Goal: Task Accomplishment & Management: Manage account settings

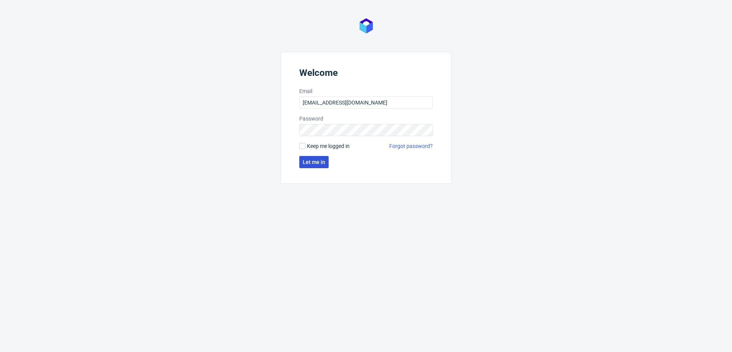
click at [315, 164] on span "Let me in" at bounding box center [314, 161] width 22 height 5
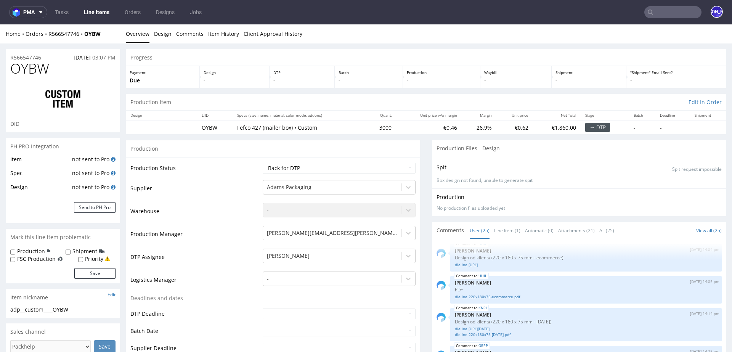
click at [18, 61] on span "OYBW" at bounding box center [29, 68] width 39 height 15
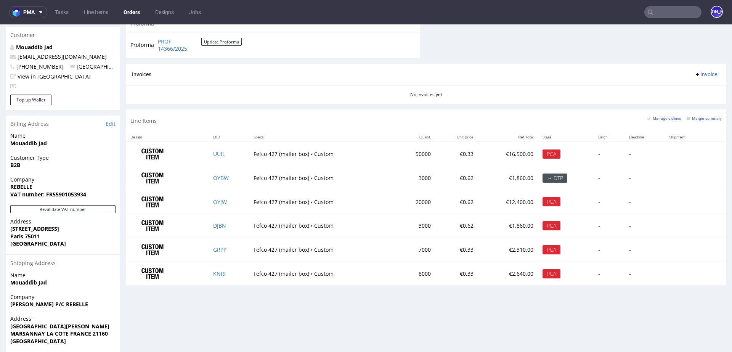
scroll to position [374, 0]
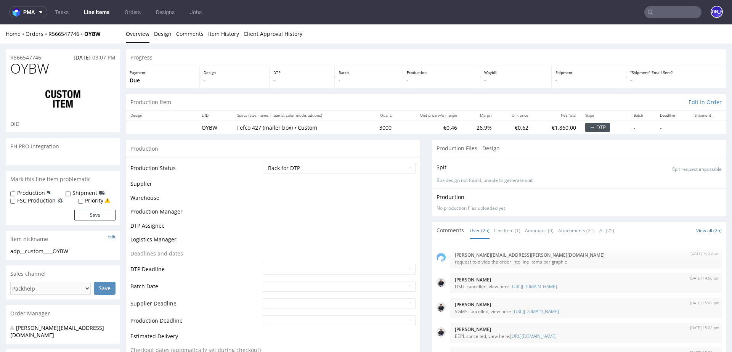
scroll to position [821, 0]
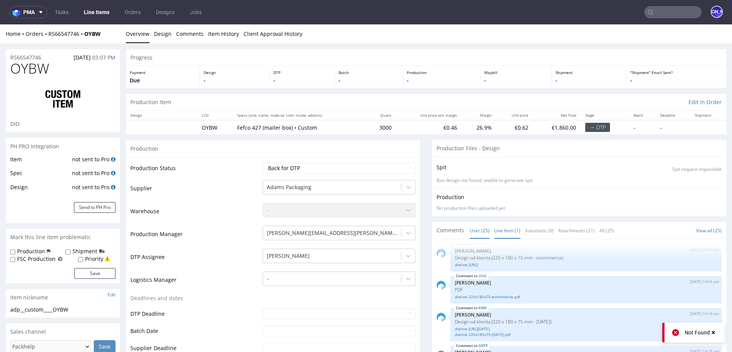
click at [499, 229] on link "Line Item (1)" at bounding box center [507, 230] width 26 height 16
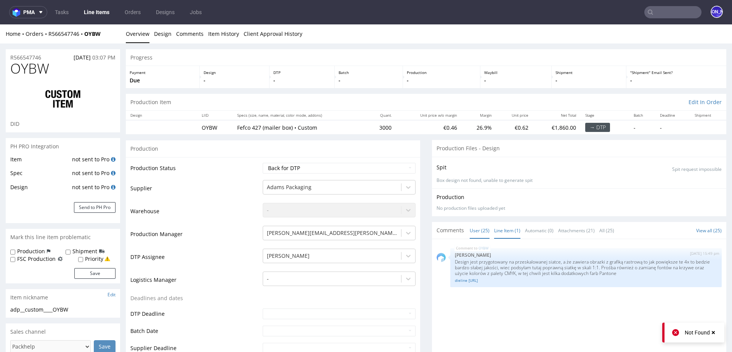
click at [472, 228] on link "User (25)" at bounding box center [480, 230] width 20 height 16
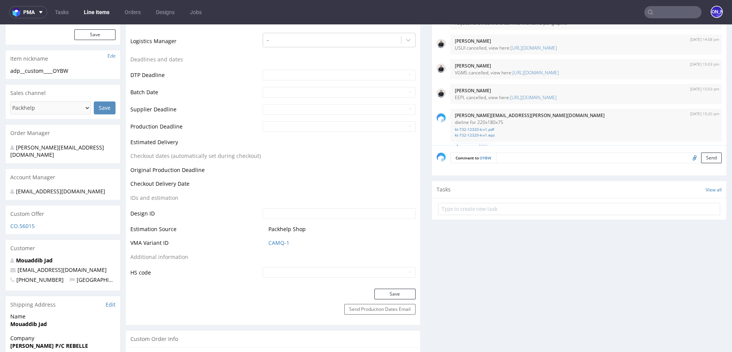
scroll to position [270, 0]
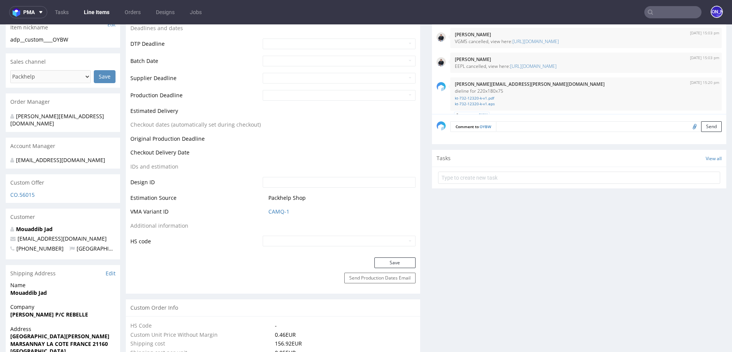
click at [688, 127] on input "file" at bounding box center [693, 126] width 11 height 10
type input "C:\fakepath\dieline 310x220x100-[PERSON_NAME].ai"
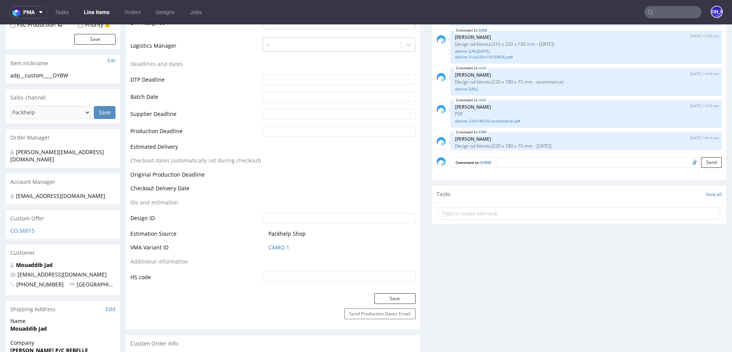
scroll to position [754, 0]
drag, startPoint x: 565, startPoint y: 51, endPoint x: 448, endPoint y: 56, distance: 117.1
click at [450, 56] on div "DJBN [DATE] 13:38 pm [PERSON_NAME] Design od klienta (310 x 220 x 100 mm - [DAT…" at bounding box center [585, 50] width 271 height 33
drag, startPoint x: 571, startPoint y: 54, endPoint x: 449, endPoint y: 51, distance: 122.8
click at [450, 51] on div "DJBN [DATE] 13:38 pm [PERSON_NAME] Design od klienta (310 x 220 x 100 mm - [DAT…" at bounding box center [585, 50] width 271 height 33
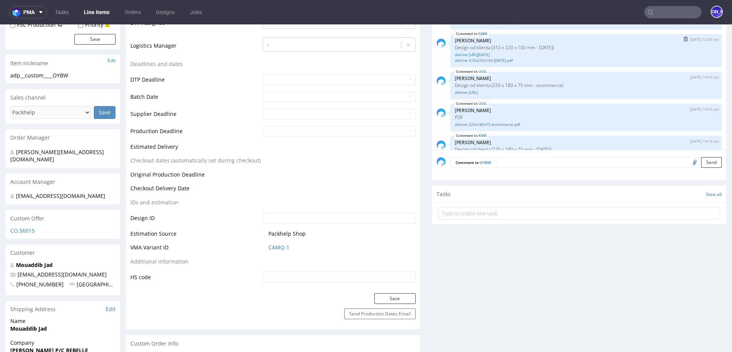
copy p "Design od klienta (310 x 220 x 100 mm - [DATE])"
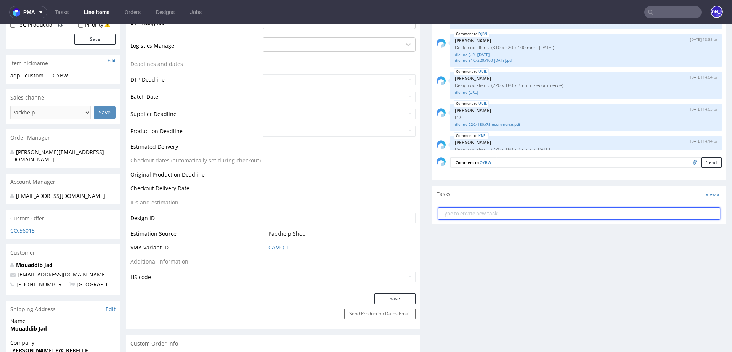
click at [500, 210] on input "text" at bounding box center [579, 213] width 282 height 12
paste input "Design od klienta (310 x 220 x 100 mm - [DATE])"
click at [537, 210] on input "Design od klienta (310 x 220 x 100 mm - [DATE])" at bounding box center [579, 213] width 282 height 12
type input "Design od klienta (310 x 220 x 100 [PERSON_NAME][DATE])"
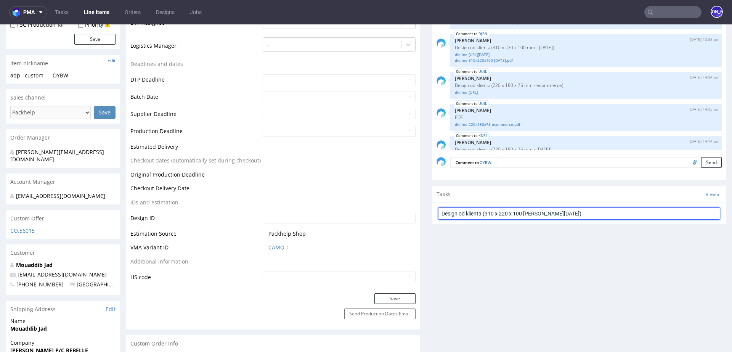
drag, startPoint x: 589, startPoint y: 216, endPoint x: 393, endPoint y: 209, distance: 195.7
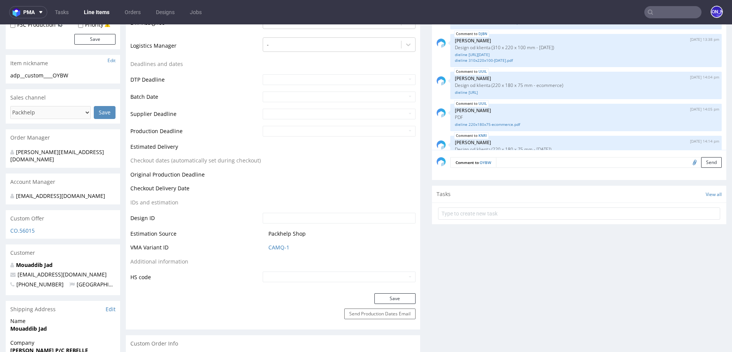
click at [502, 157] on textarea at bounding box center [609, 162] width 226 height 11
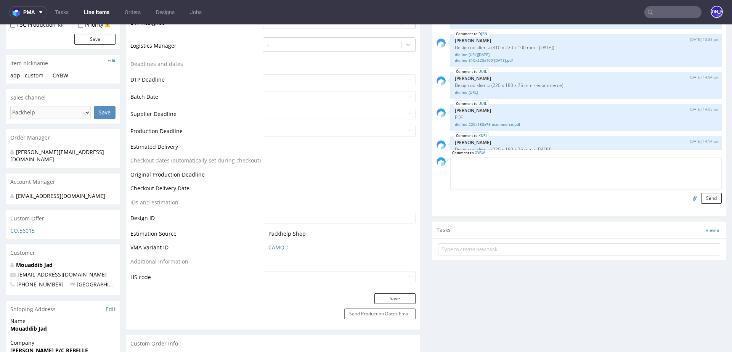
paste textarea "Design od klienta (310 x 220 x 100 [PERSON_NAME][DATE])"
type textarea "Design od klienta (310 x 220 x 100 [PERSON_NAME][DATE])"
click at [710, 207] on div "Comment to OYBW Design od klienta (310 x 220 x 100 [PERSON_NAME][DATE]) Send" at bounding box center [579, 183] width 294 height 66
click at [706, 194] on button "Send" at bounding box center [711, 198] width 21 height 11
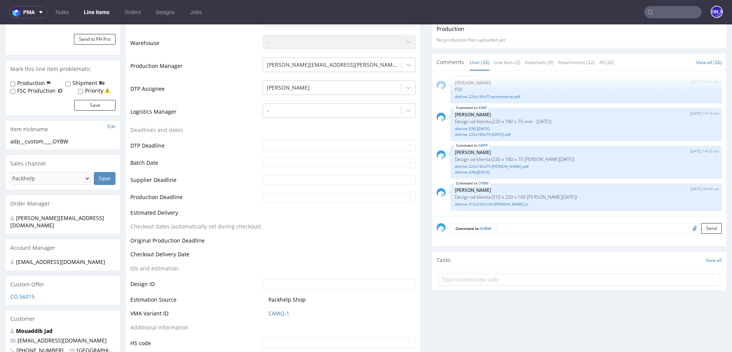
scroll to position [0, 0]
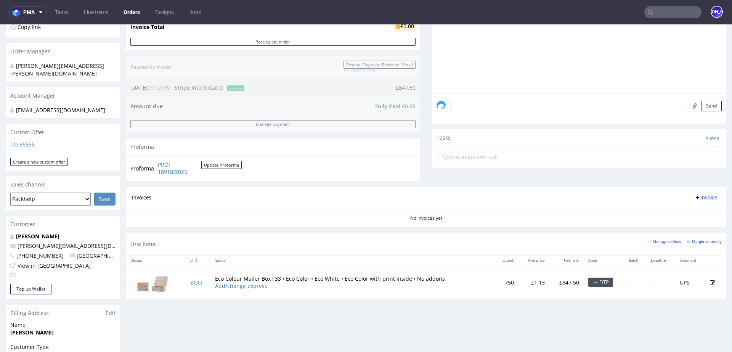
scroll to position [172, 0]
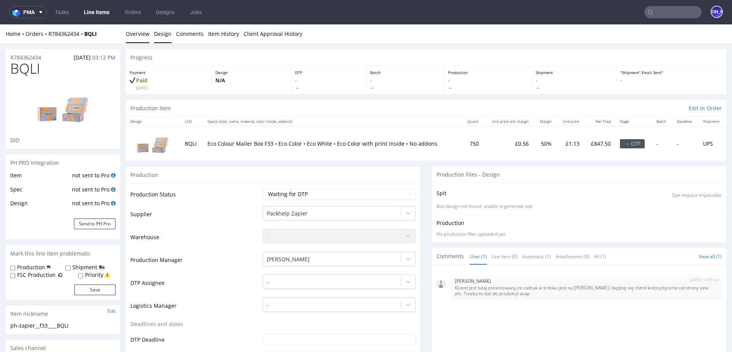
click at [158, 35] on link "Design" at bounding box center [163, 33] width 18 height 19
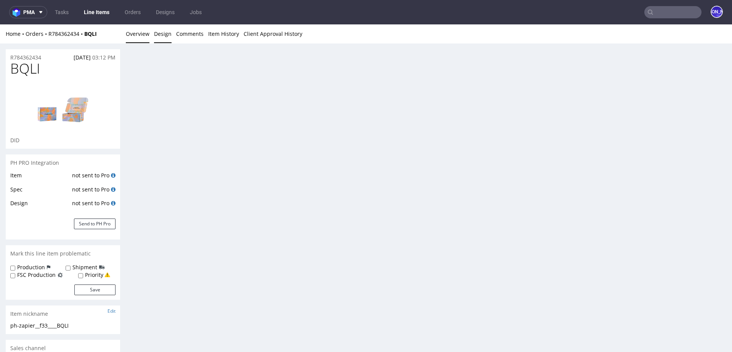
click at [137, 34] on link "Overview" at bounding box center [138, 33] width 24 height 19
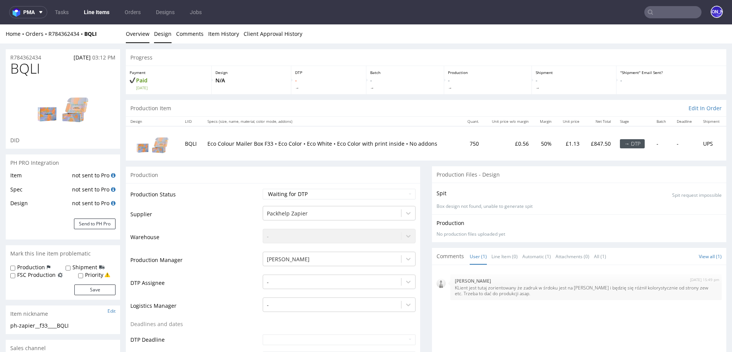
click at [167, 32] on link "Design" at bounding box center [163, 33] width 18 height 19
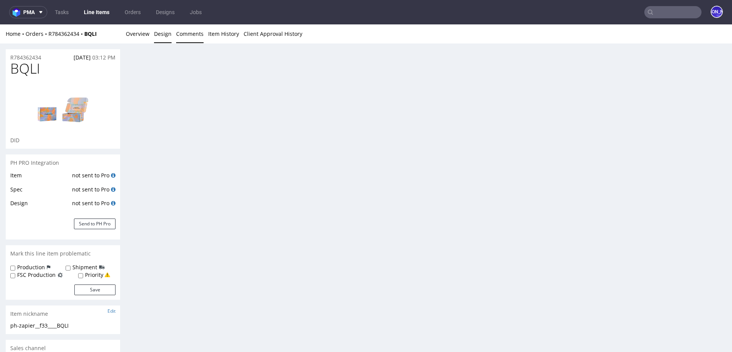
click at [191, 31] on link "Comments" at bounding box center [189, 33] width 27 height 19
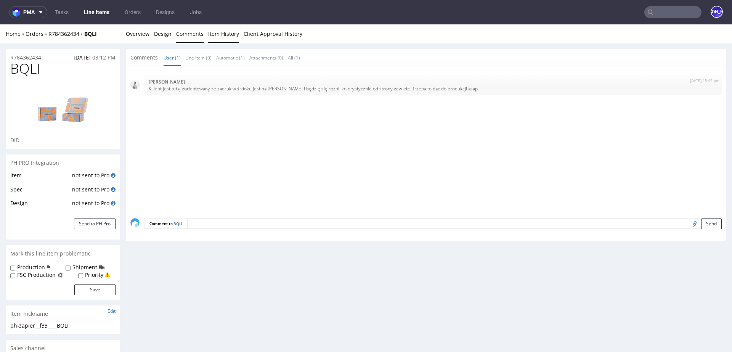
click at [217, 33] on link "Item History" at bounding box center [223, 33] width 31 height 19
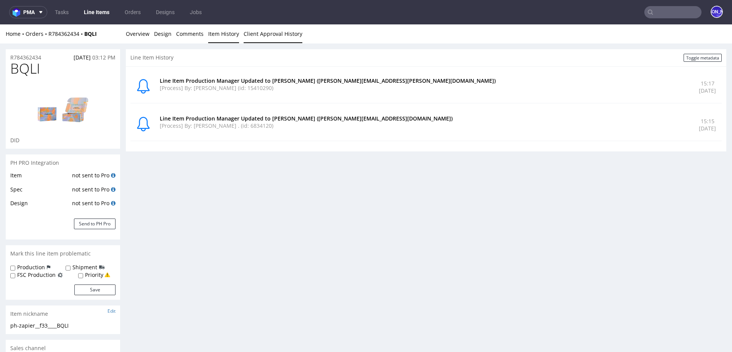
click at [260, 34] on link "Client Approval History" at bounding box center [273, 33] width 59 height 19
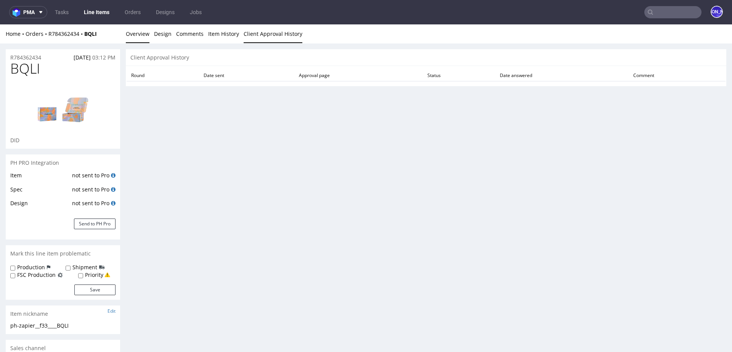
click at [133, 39] on link "Overview" at bounding box center [138, 33] width 24 height 19
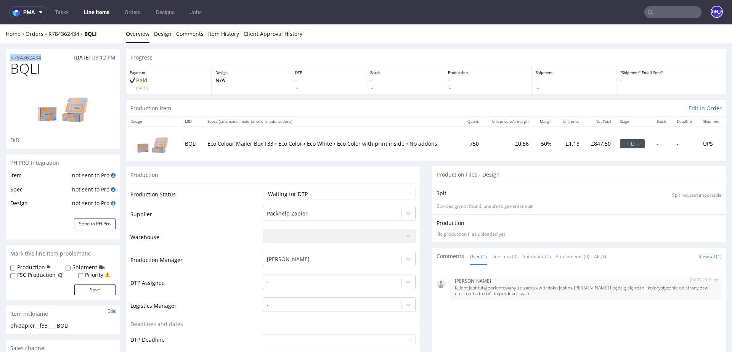
drag, startPoint x: 48, startPoint y: 59, endPoint x: 0, endPoint y: 58, distance: 48.4
copy p "R784362434"
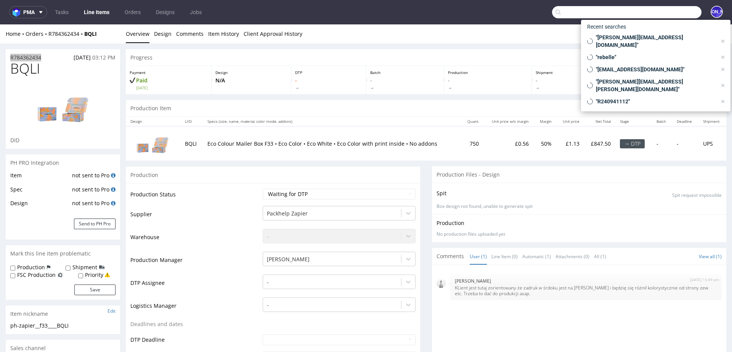
click at [663, 13] on input "text" at bounding box center [626, 12] width 149 height 12
paste input "Sophia Clark <sophie@thepotionlab.co.uk>"
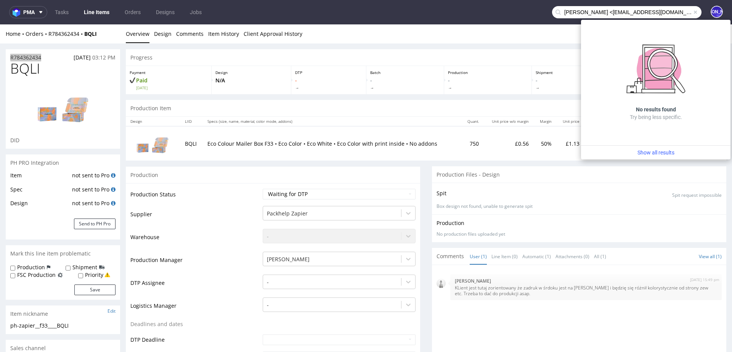
drag, startPoint x: 592, startPoint y: 12, endPoint x: 537, endPoint y: 8, distance: 55.0
click at [537, 8] on nav "pma Tasks Line Items Orders Designs Jobs Sophia Clark <sophie@thepotionlab.co.u…" at bounding box center [366, 12] width 732 height 24
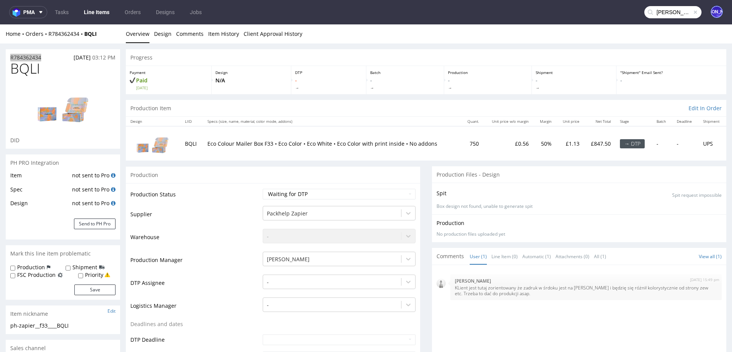
scroll to position [0, 32]
drag, startPoint x: 658, startPoint y: 13, endPoint x: 706, endPoint y: 13, distance: 48.8
click at [706, 13] on div "sophie@thepotionlab.co.uk> JO" at bounding box center [711, 12] width 21 height 13
type input "sophie@thepotionlab.co.uk>"
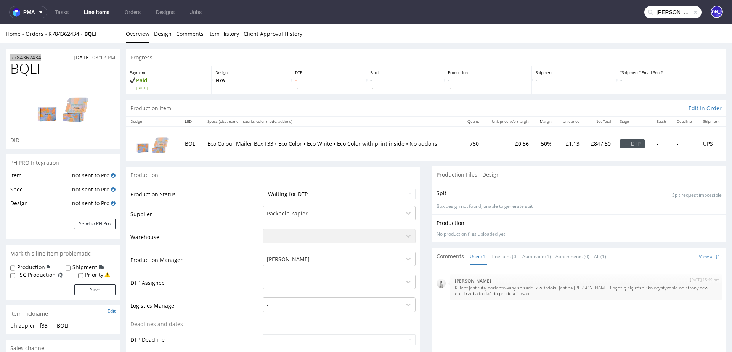
click at [692, 11] on span at bounding box center [695, 12] width 6 height 6
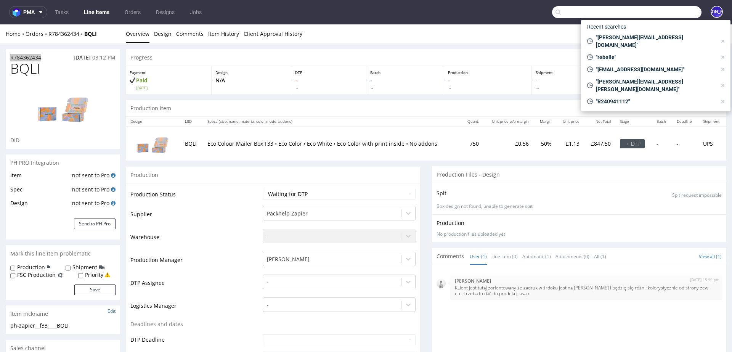
click at [670, 13] on input "text" at bounding box center [626, 12] width 149 height 12
paste input "Sophia Clark <sophie@thepotionlab.co.uk>"
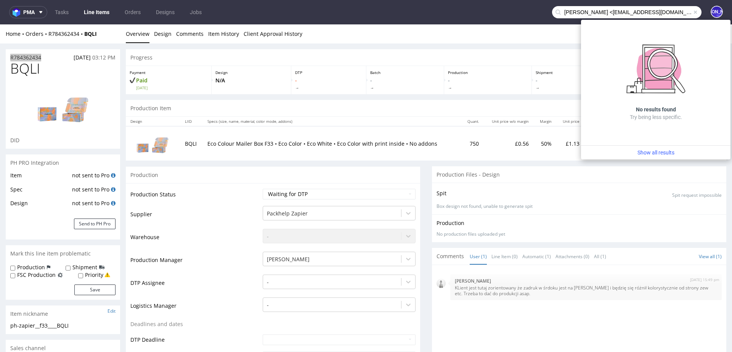
drag, startPoint x: 591, startPoint y: 11, endPoint x: 533, endPoint y: 11, distance: 58.3
click at [533, 11] on nav "pma Tasks Line Items Orders Designs Jobs Sophia Clark <sophie@thepotionlab.co.u…" at bounding box center [366, 12] width 732 height 24
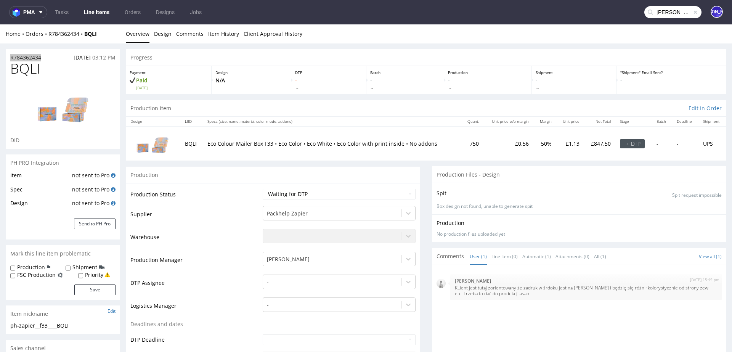
type input "sophie@thepotionlab.co.uk"
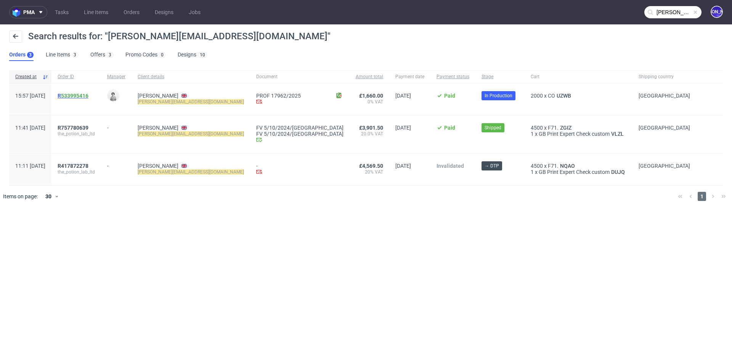
click at [82, 95] on span "R 533995416" at bounding box center [73, 96] width 31 height 6
